Goal: Task Accomplishment & Management: Manage account settings

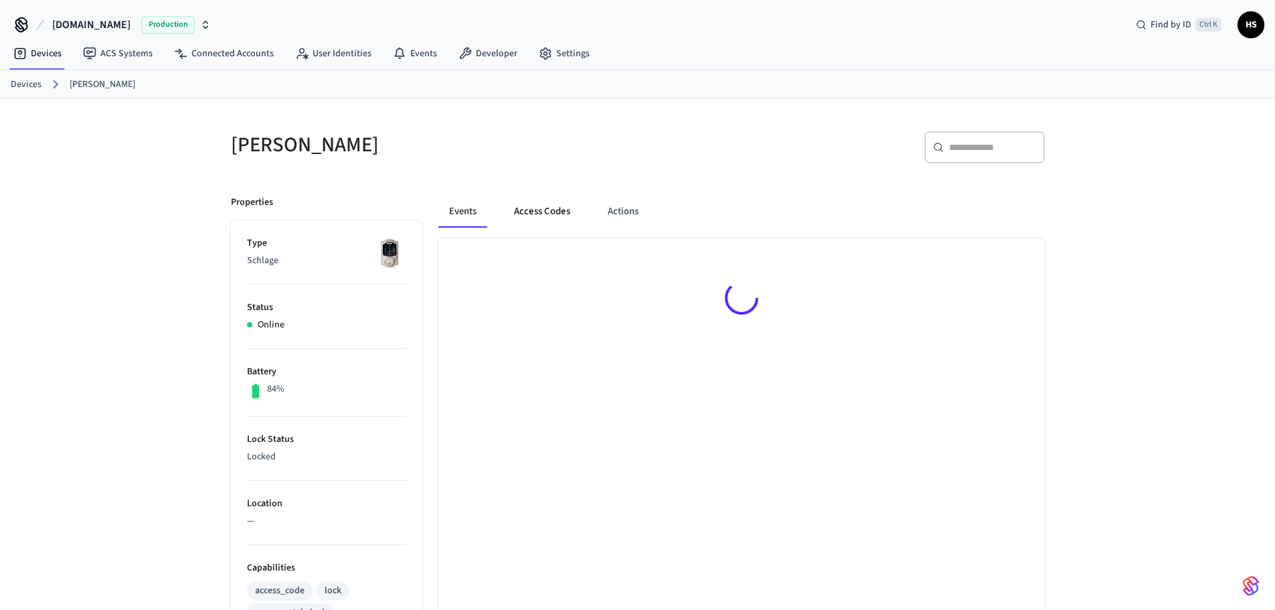
click at [538, 206] on button "Access Codes" at bounding box center [542, 211] width 78 height 32
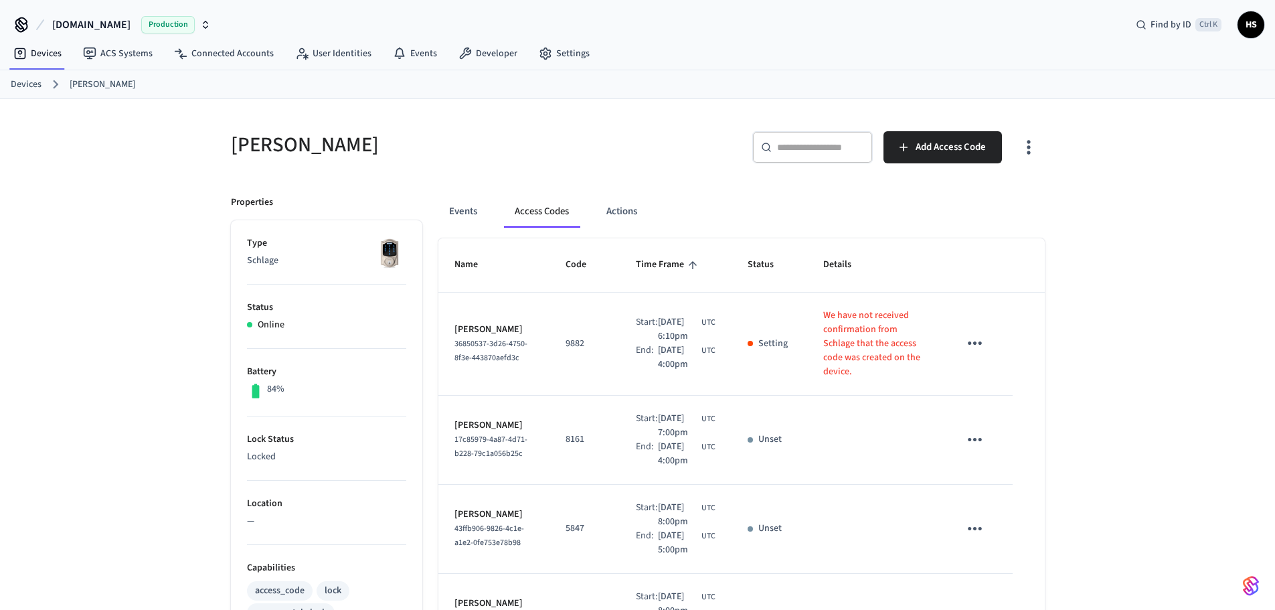
click at [1038, 145] on icon "button" at bounding box center [1028, 147] width 21 height 21
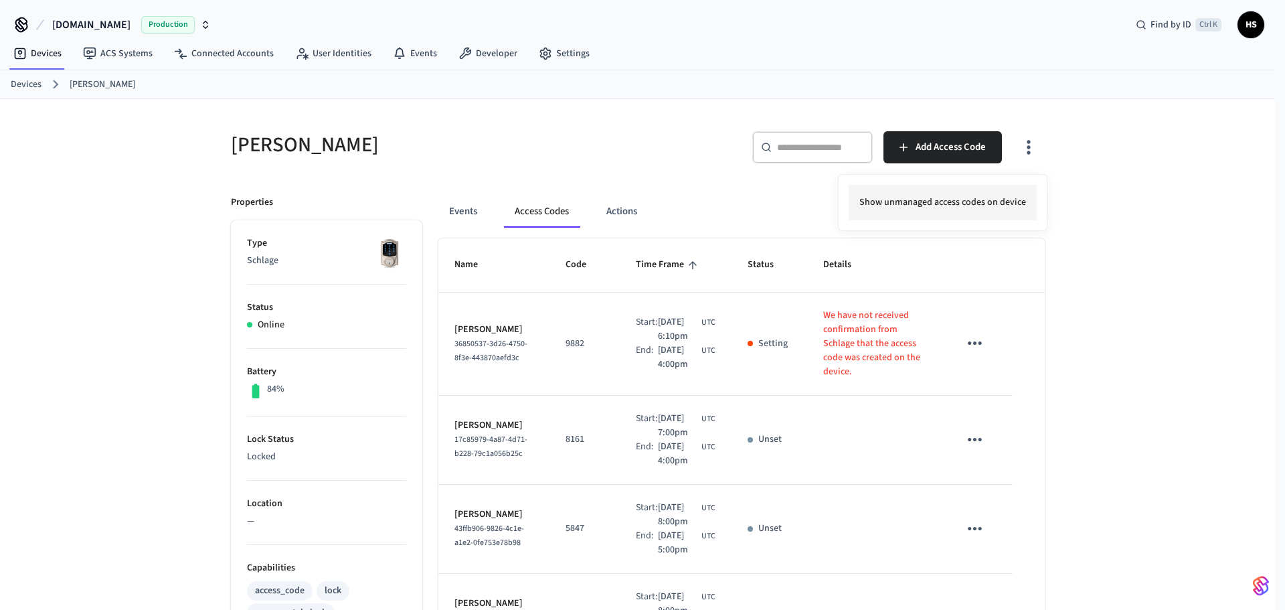
click at [989, 203] on li "Show unmanaged access codes on device" at bounding box center [943, 202] width 188 height 35
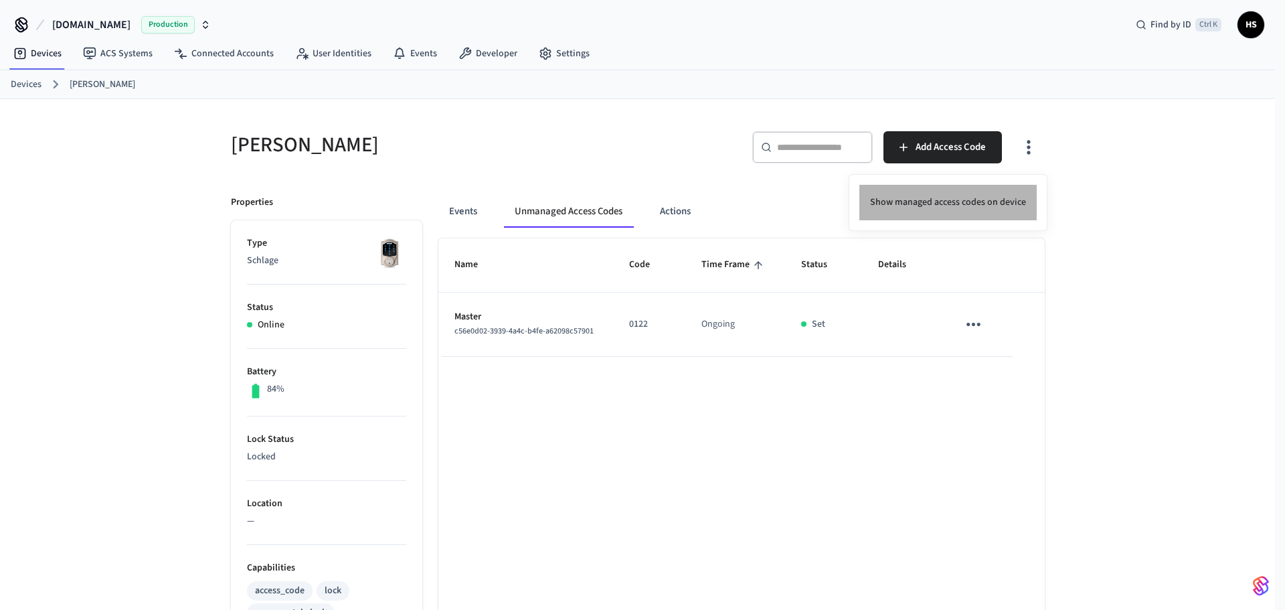
click at [982, 191] on li "Show managed access codes on device" at bounding box center [948, 202] width 177 height 35
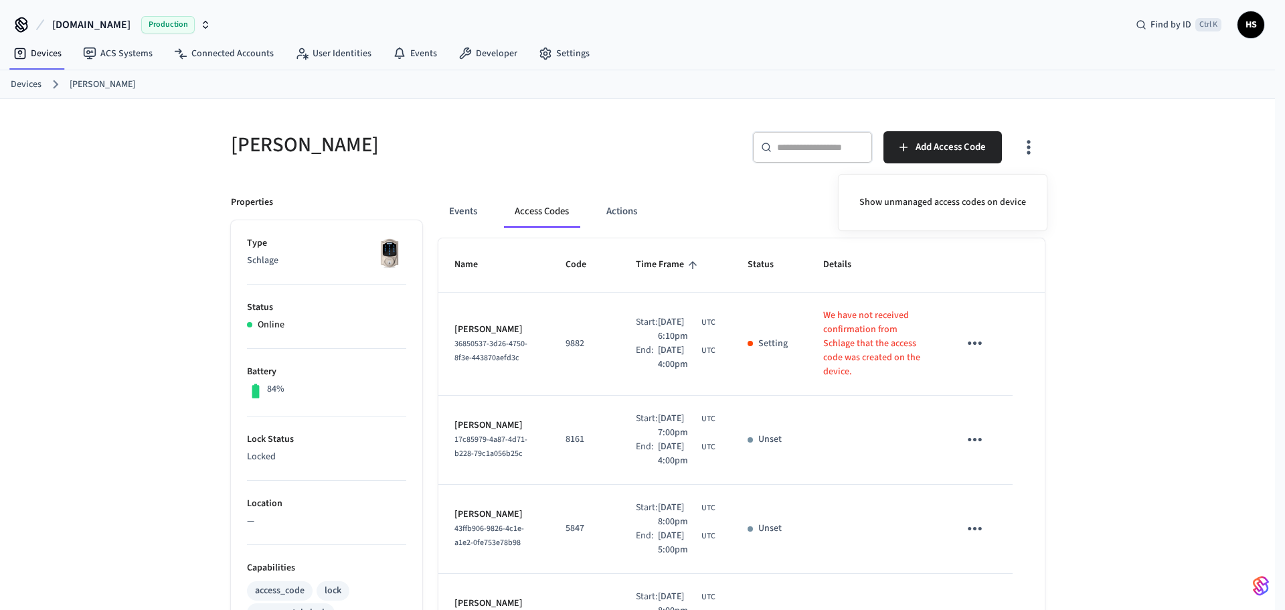
click at [748, 315] on div at bounding box center [642, 305] width 1285 height 610
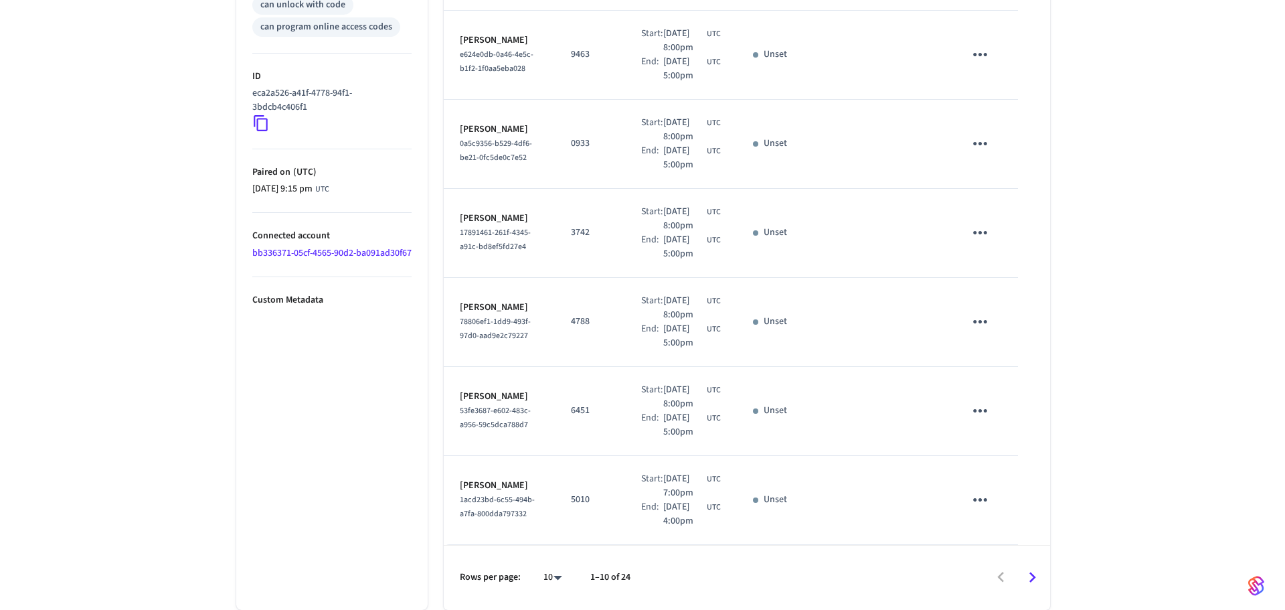
scroll to position [891, 0]
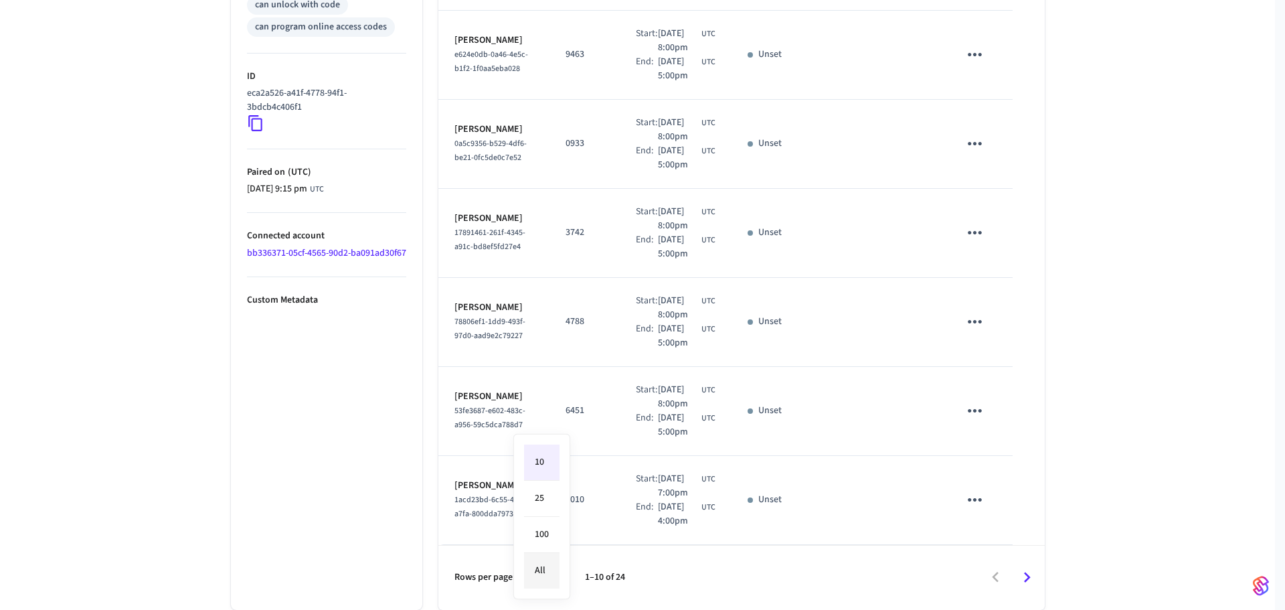
click at [542, 572] on li "All" at bounding box center [541, 570] width 35 height 35
type input "**"
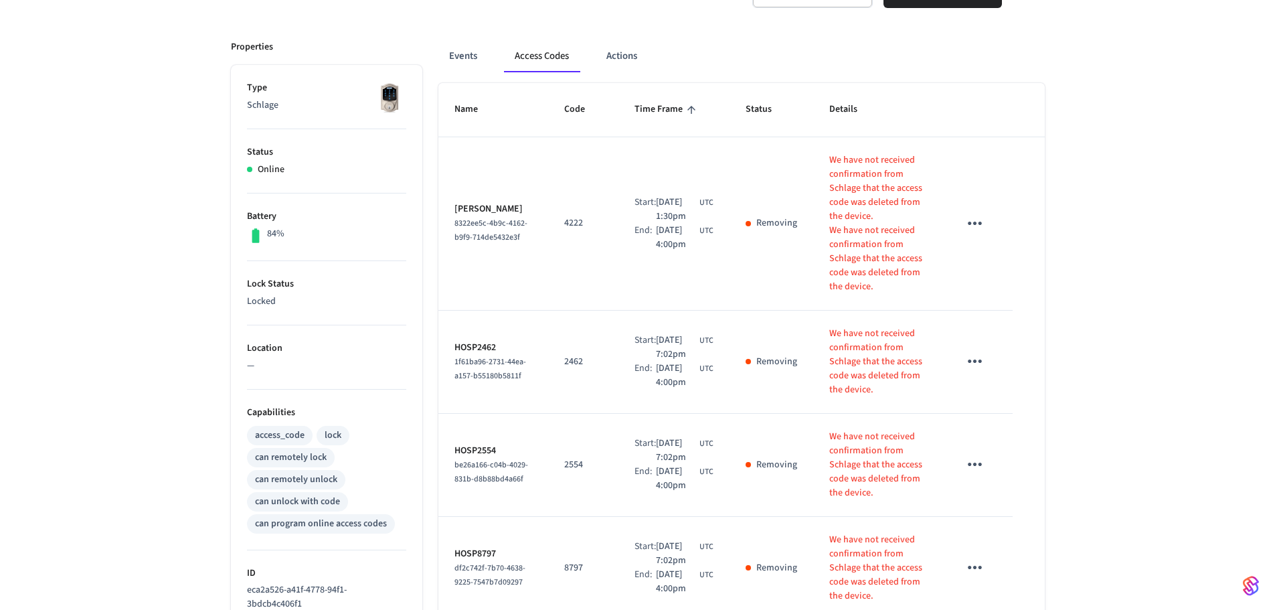
scroll to position [0, 0]
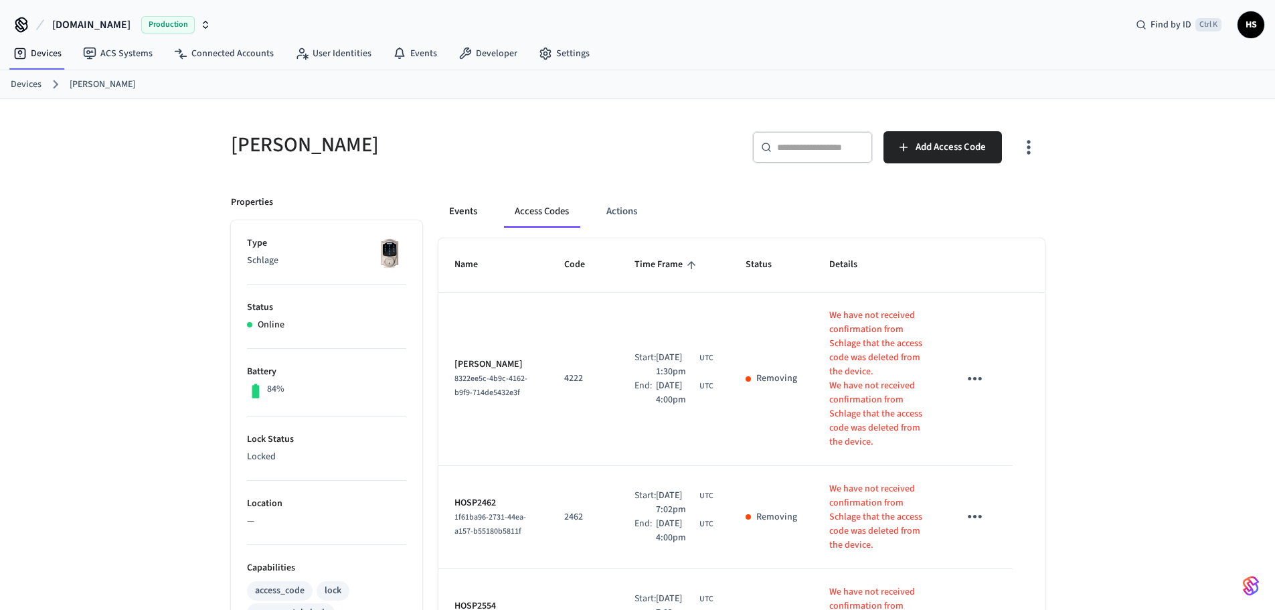
click at [457, 213] on button "Events" at bounding box center [463, 211] width 50 height 32
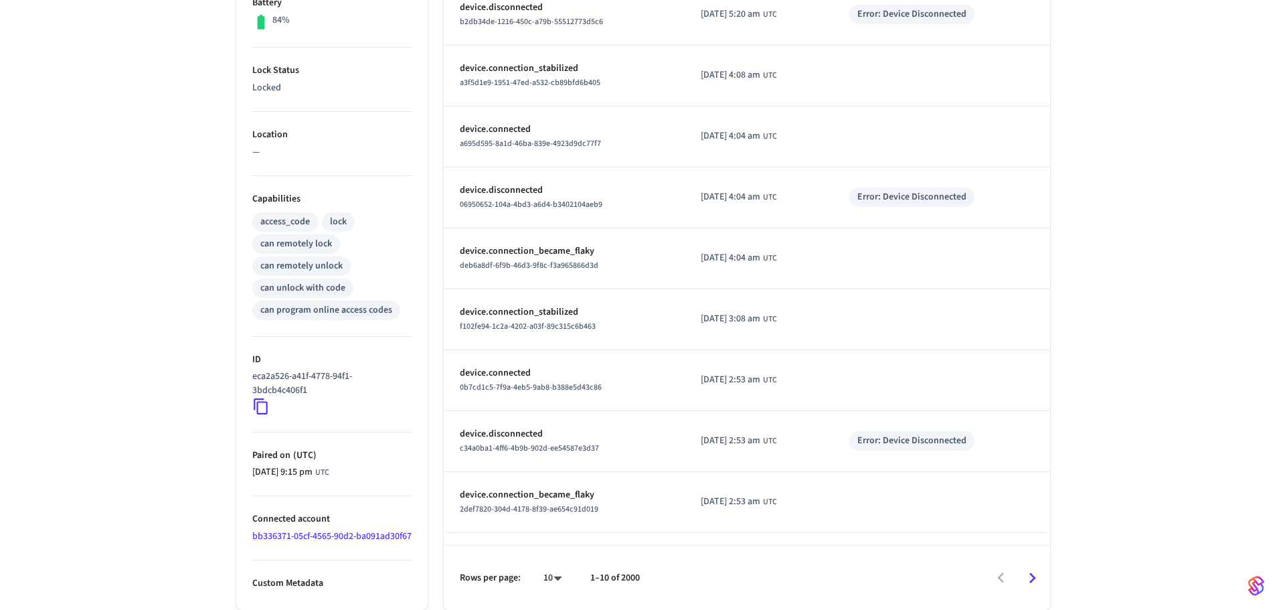
scroll to position [383, 0]
click at [536, 577] on body "[DOMAIN_NAME] Production Find by ID Ctrl K HS Devices ACS Systems Connected Acc…" at bounding box center [642, 120] width 1285 height 979
click at [537, 577] on li "100" at bounding box center [541, 570] width 35 height 35
type input "***"
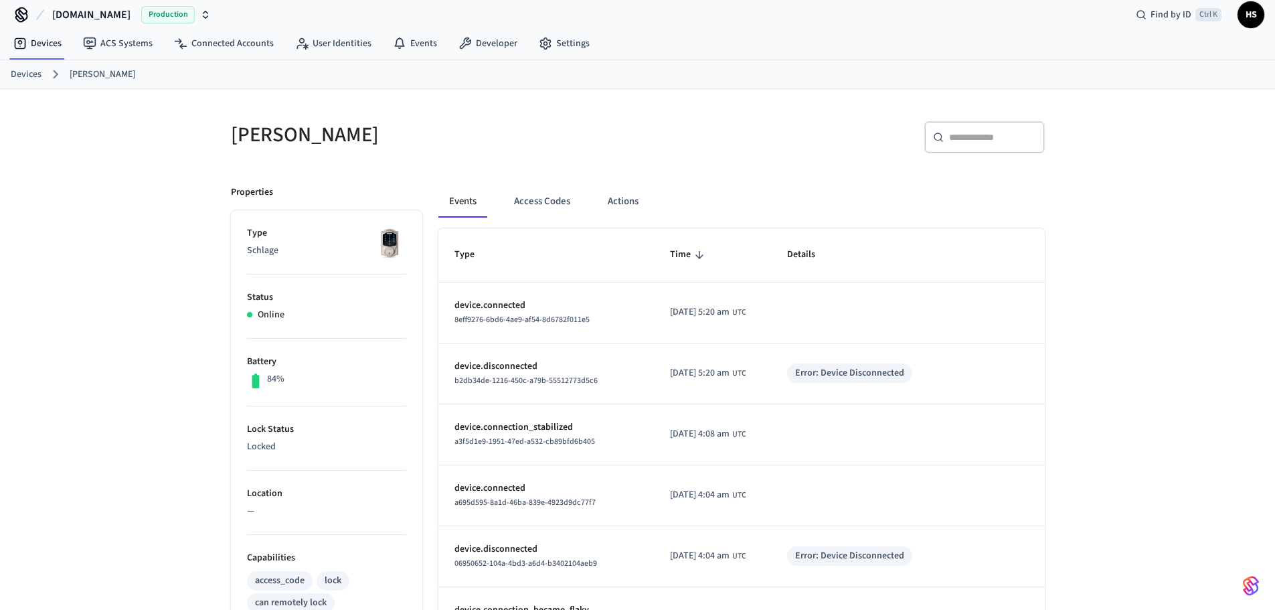
scroll to position [0, 0]
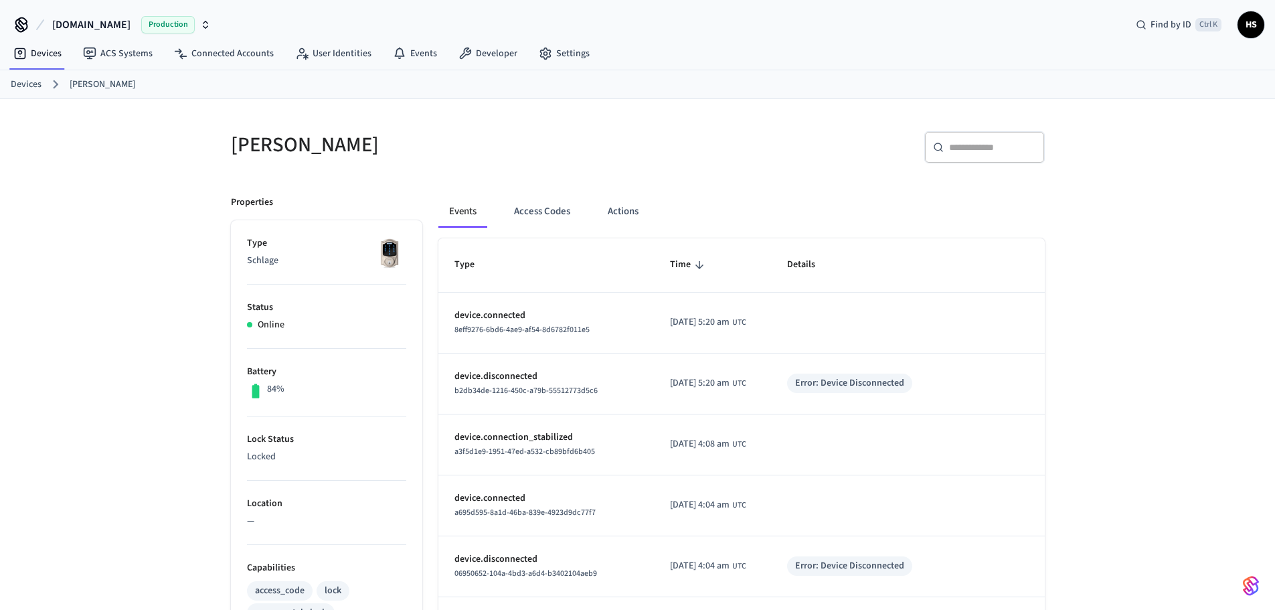
drag, startPoint x: 990, startPoint y: 135, endPoint x: 987, endPoint y: 125, distance: 11.0
click at [988, 125] on div "​ ​" at bounding box center [837, 144] width 415 height 59
click at [1014, 157] on div "​ ​" at bounding box center [985, 147] width 121 height 32
click at [1015, 150] on input "text" at bounding box center [992, 147] width 87 height 13
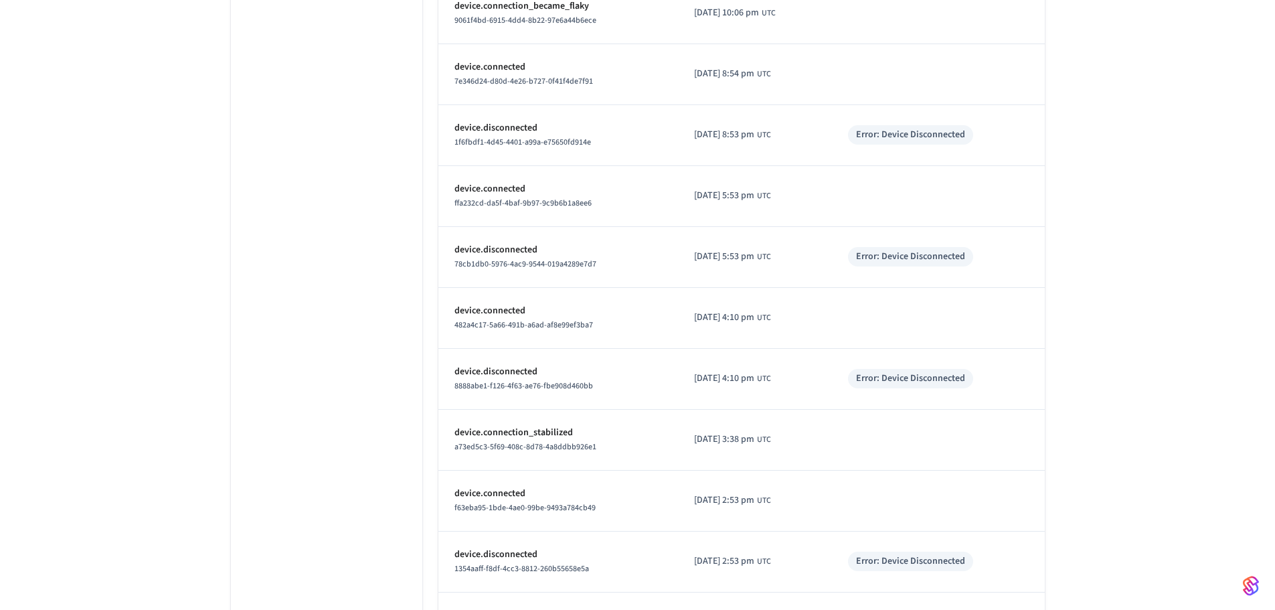
scroll to position [1674, 0]
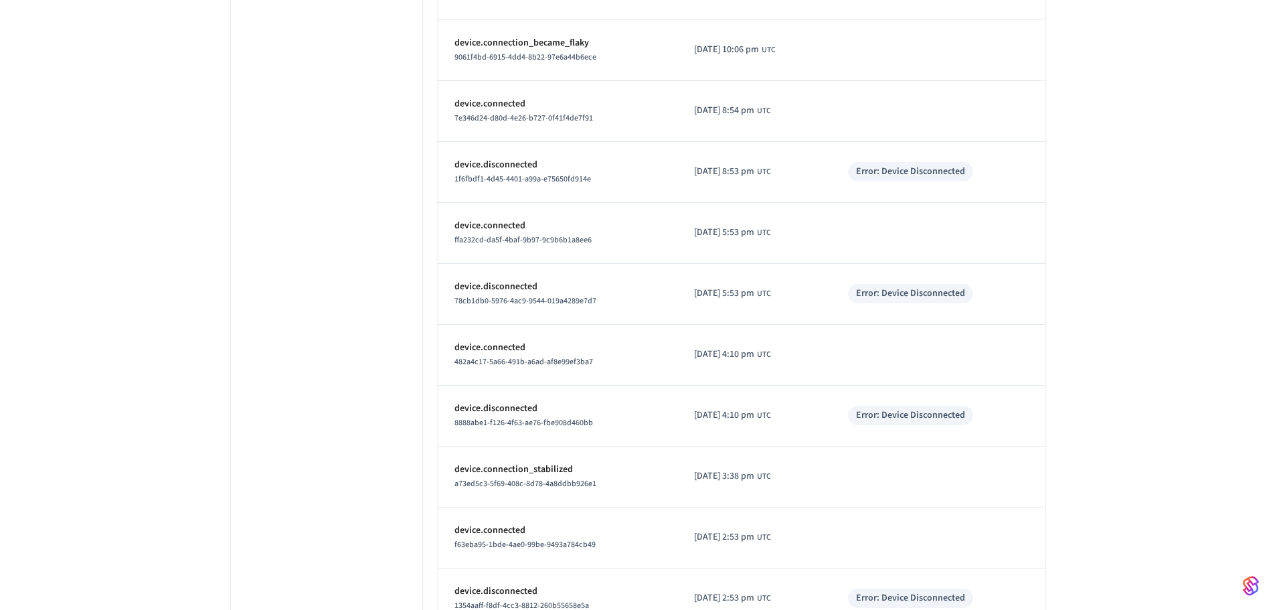
type input "*******"
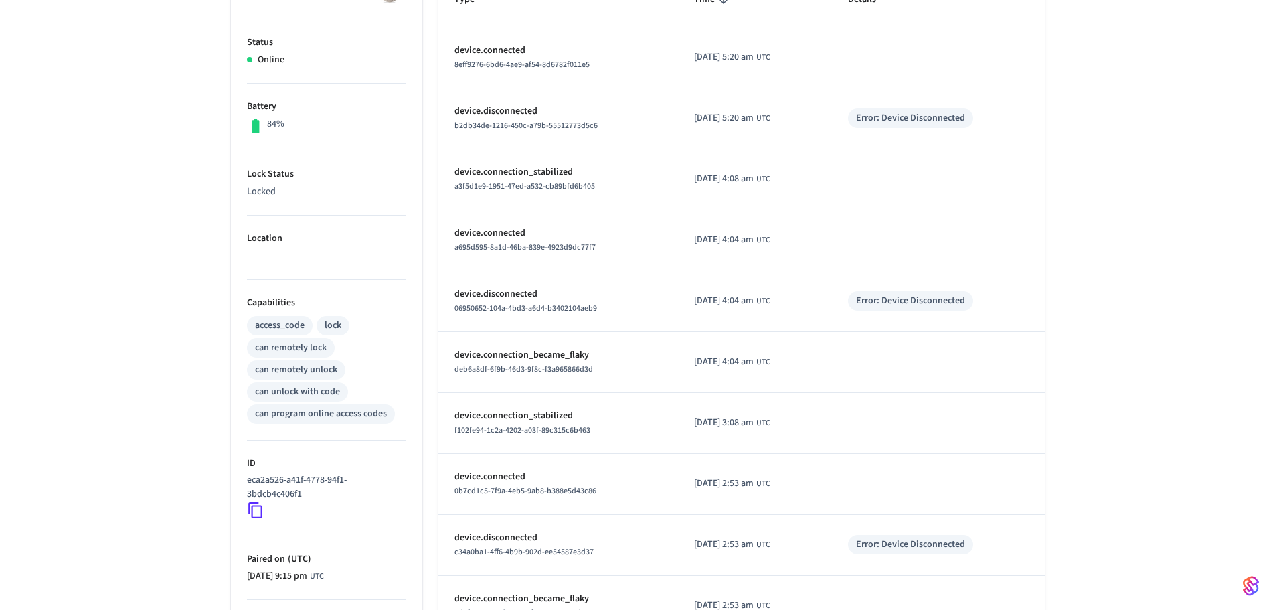
scroll to position [268, 0]
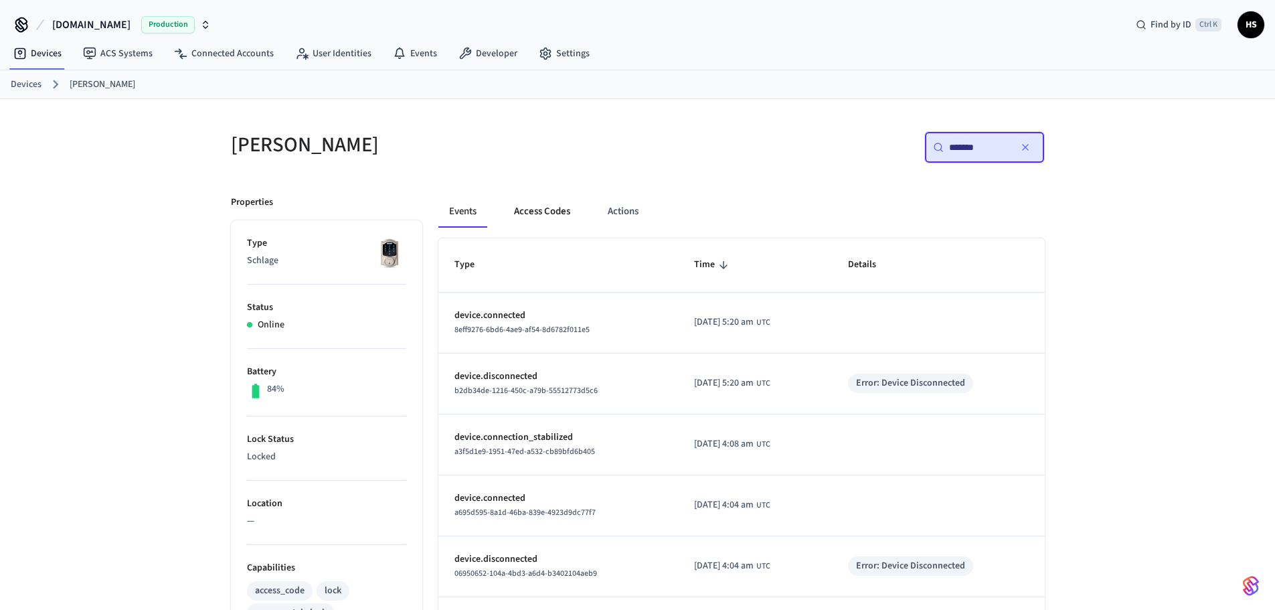
click at [517, 219] on button "Access Codes" at bounding box center [542, 211] width 78 height 32
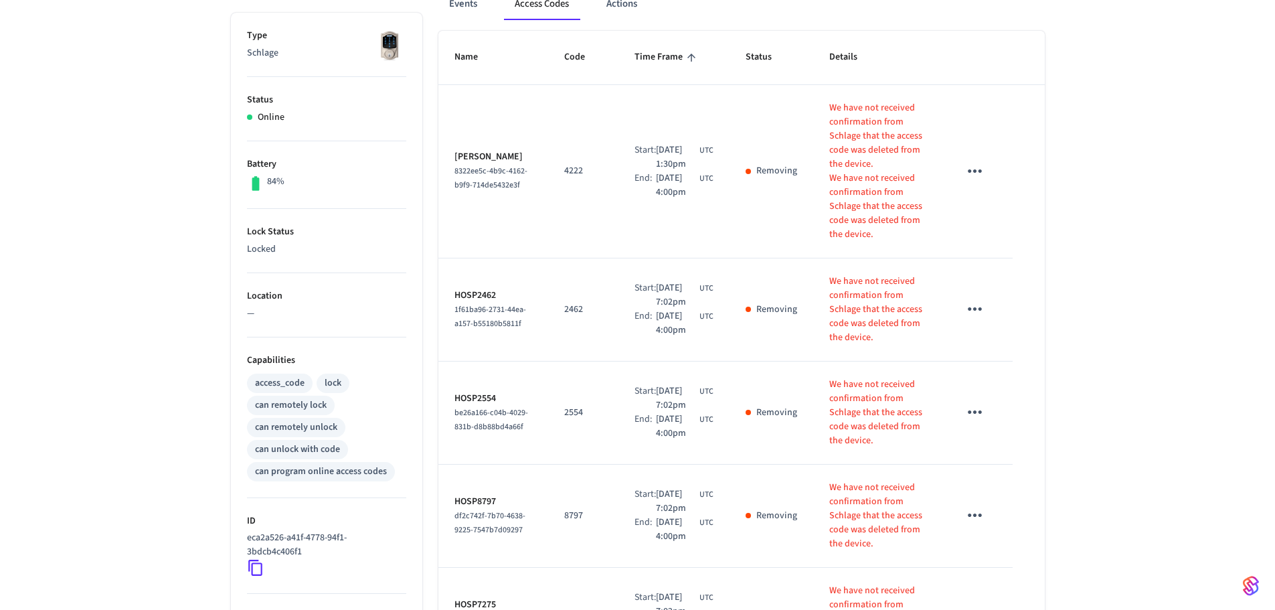
scroll to position [201, 0]
